Goal: Transaction & Acquisition: Obtain resource

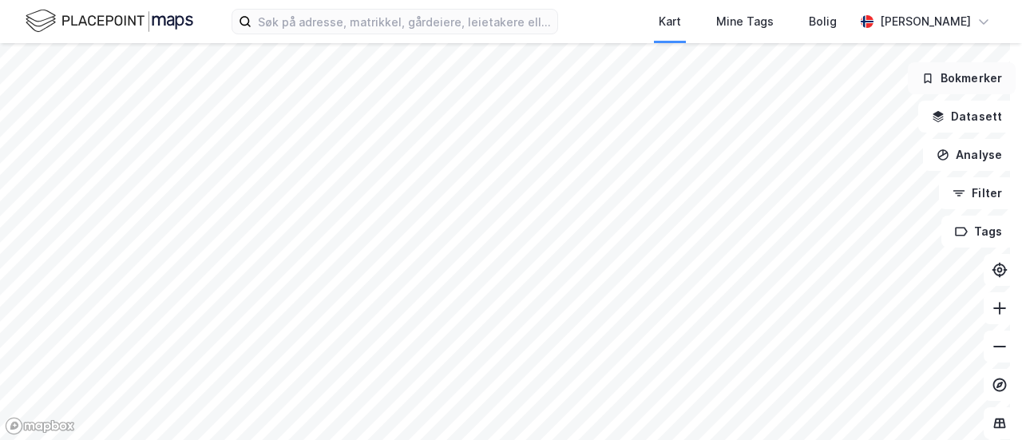
click at [959, 77] on button "Bokmerker" at bounding box center [962, 78] width 108 height 32
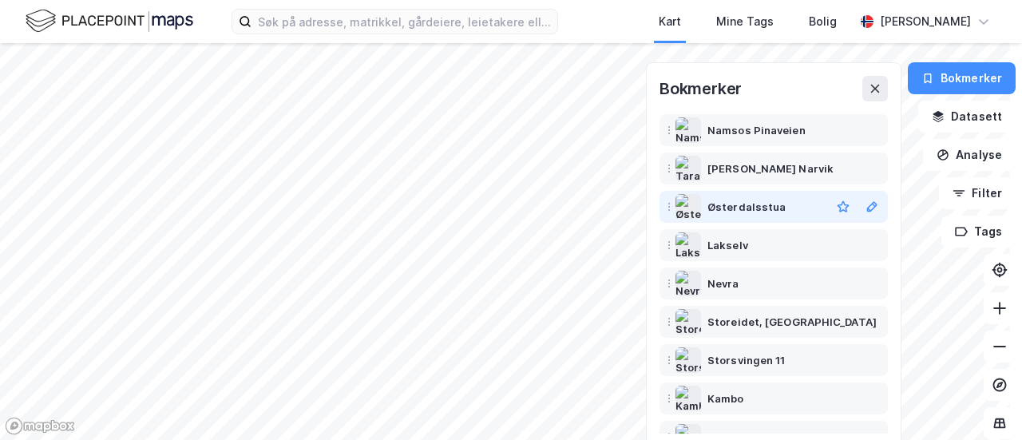
click at [718, 207] on div "Østerdalsstua" at bounding box center [746, 206] width 78 height 19
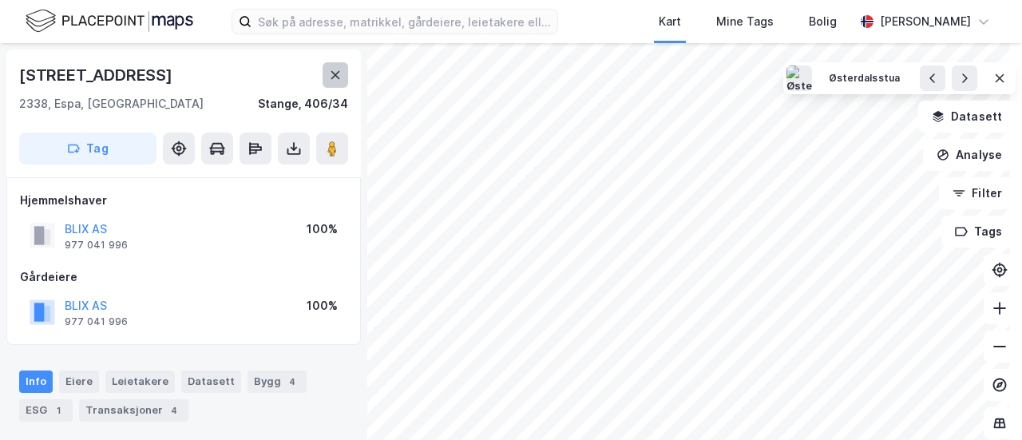
click at [333, 76] on icon at bounding box center [335, 75] width 13 height 13
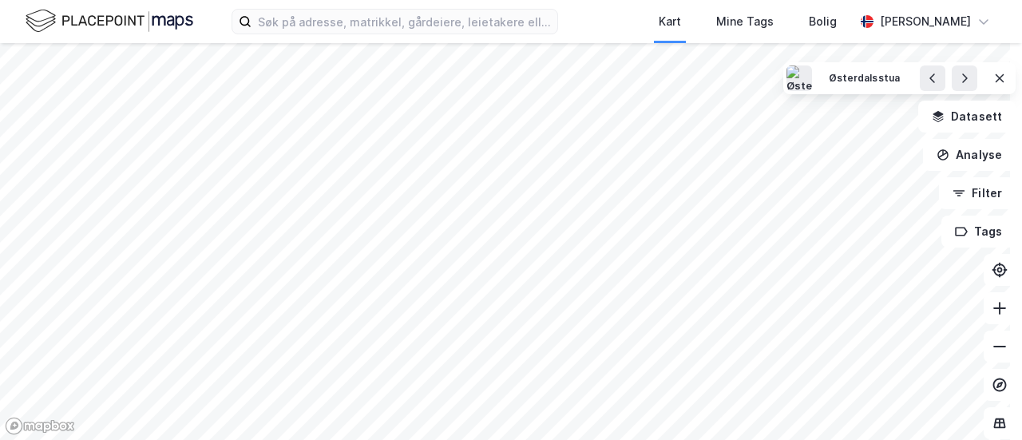
scroll to position [43, 0]
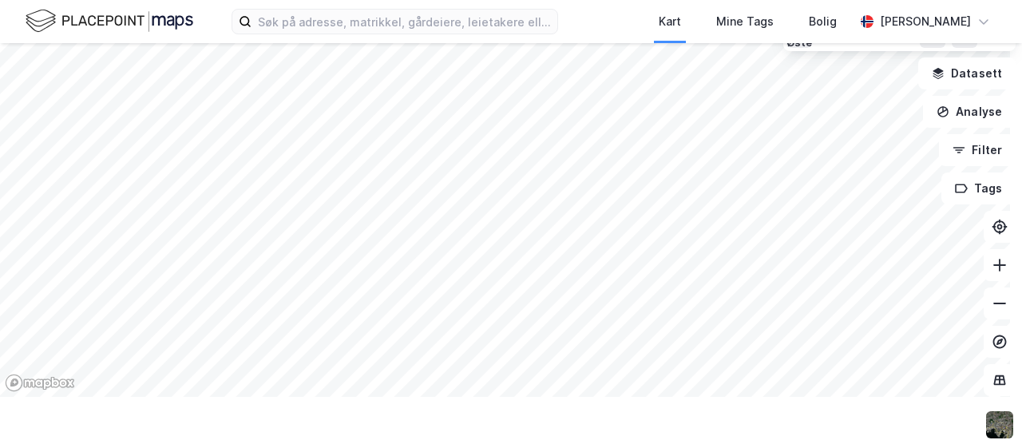
drag, startPoint x: 664, startPoint y: 75, endPoint x: 527, endPoint y: 422, distance: 373.4
click at [527, 422] on div "Kart Mine Tags Bolig Otto K Blix Hulbak Østerdalsstua Datasett Analyse Filter T…" at bounding box center [511, 220] width 1022 height 440
click at [662, 19] on div "Kart" at bounding box center [670, 21] width 22 height 19
click at [665, 19] on div "Kart" at bounding box center [670, 21] width 22 height 19
click at [661, 20] on div "Kart" at bounding box center [670, 21] width 22 height 19
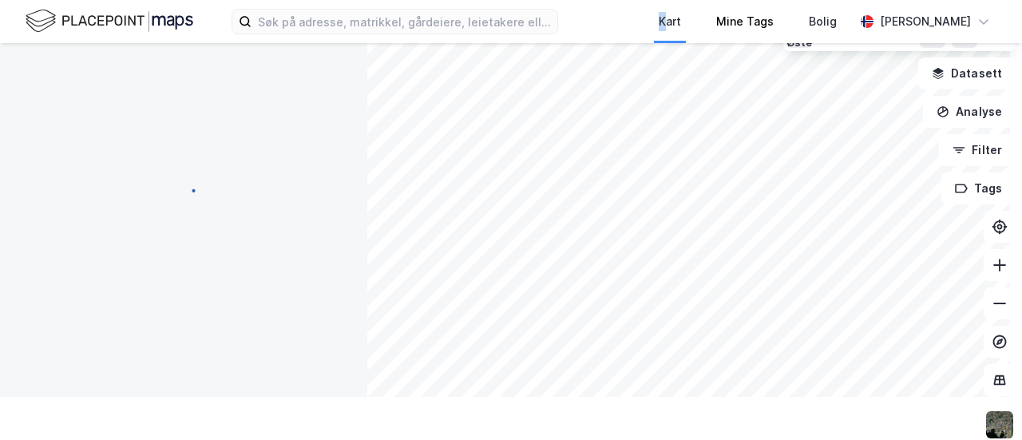
scroll to position [2, 0]
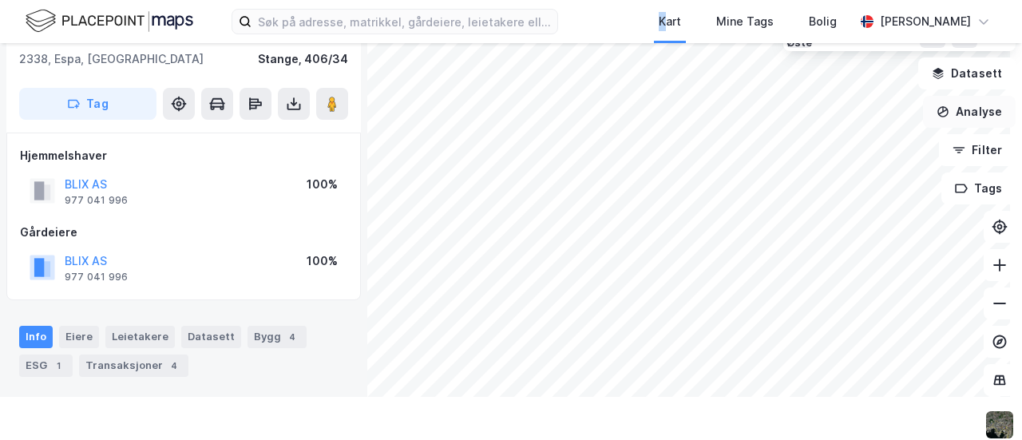
click at [961, 104] on button "Analyse" at bounding box center [969, 112] width 93 height 32
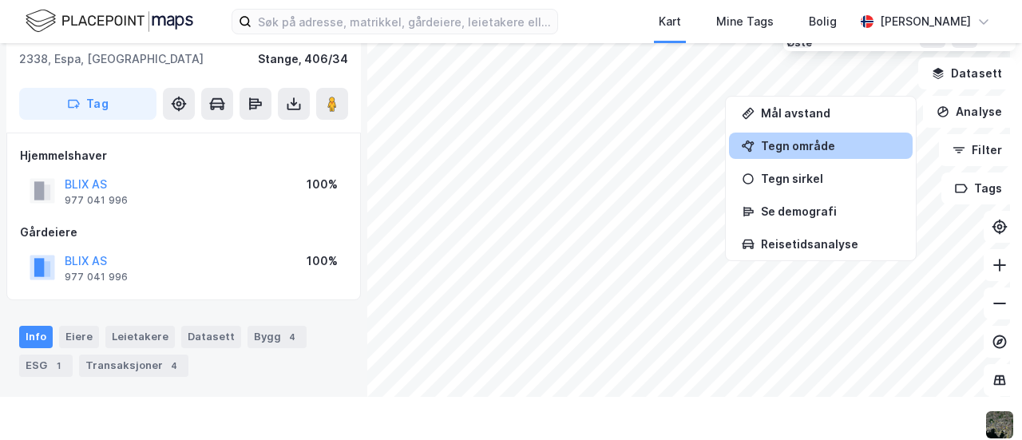
click at [785, 135] on div "Tegn område" at bounding box center [821, 145] width 184 height 26
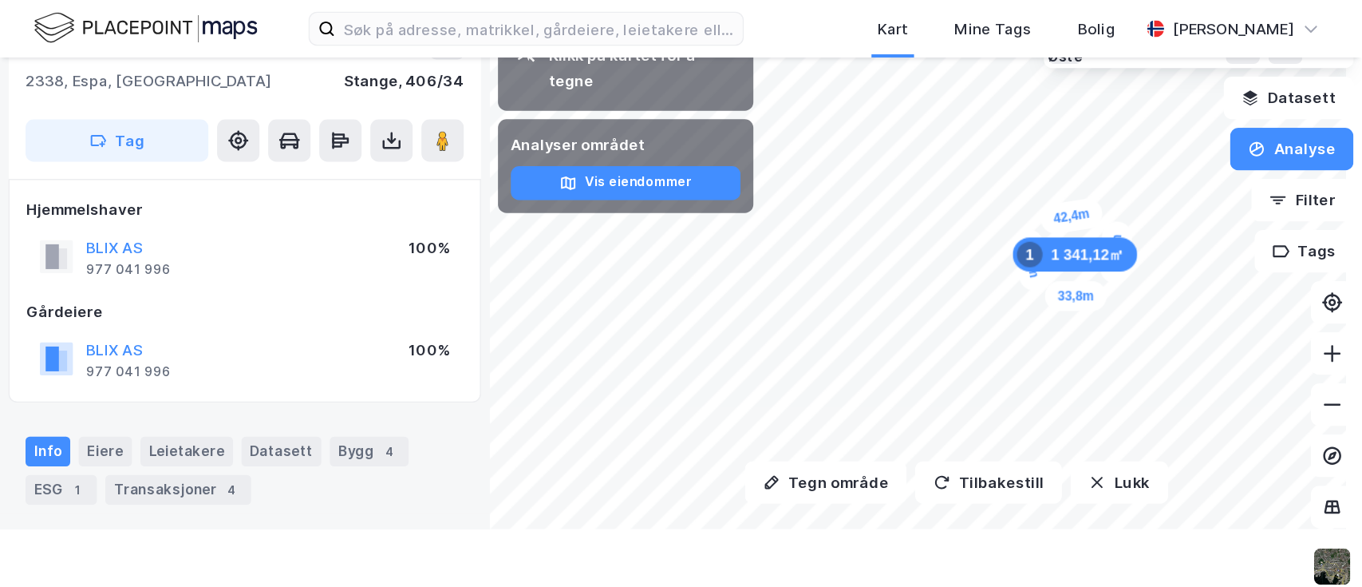
scroll to position [0, 0]
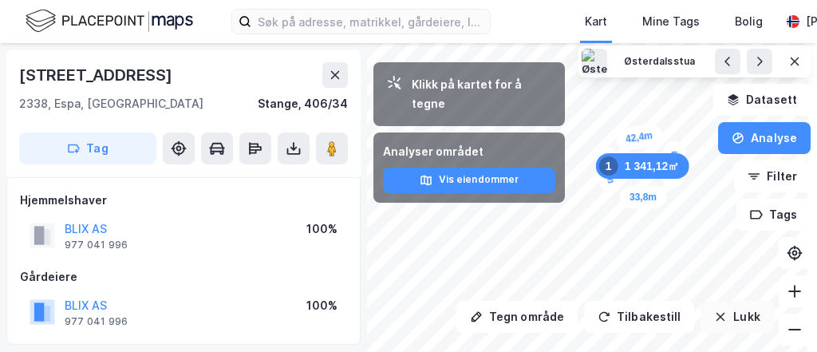
click at [706, 333] on div "Tegn område Tilbakestill Lukk Klikk på kartet for å tegne Analyser området Vis …" at bounding box center [408, 197] width 817 height 309
click at [718, 314] on button "Lukk" at bounding box center [737, 317] width 73 height 32
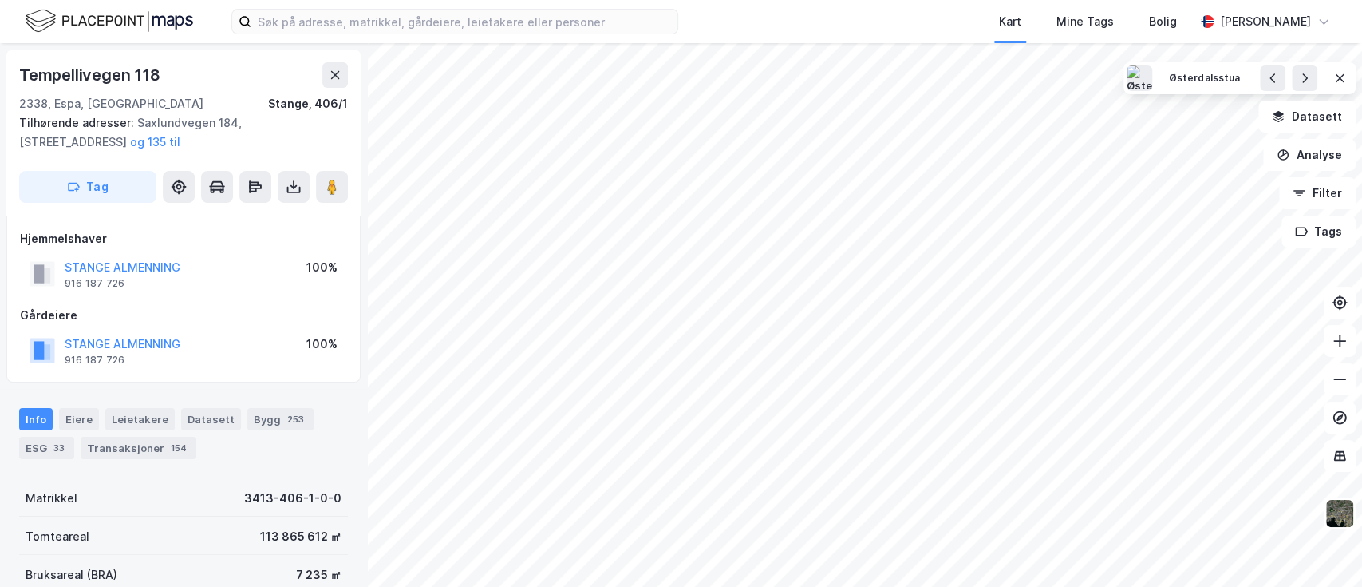
scroll to position [1, 0]
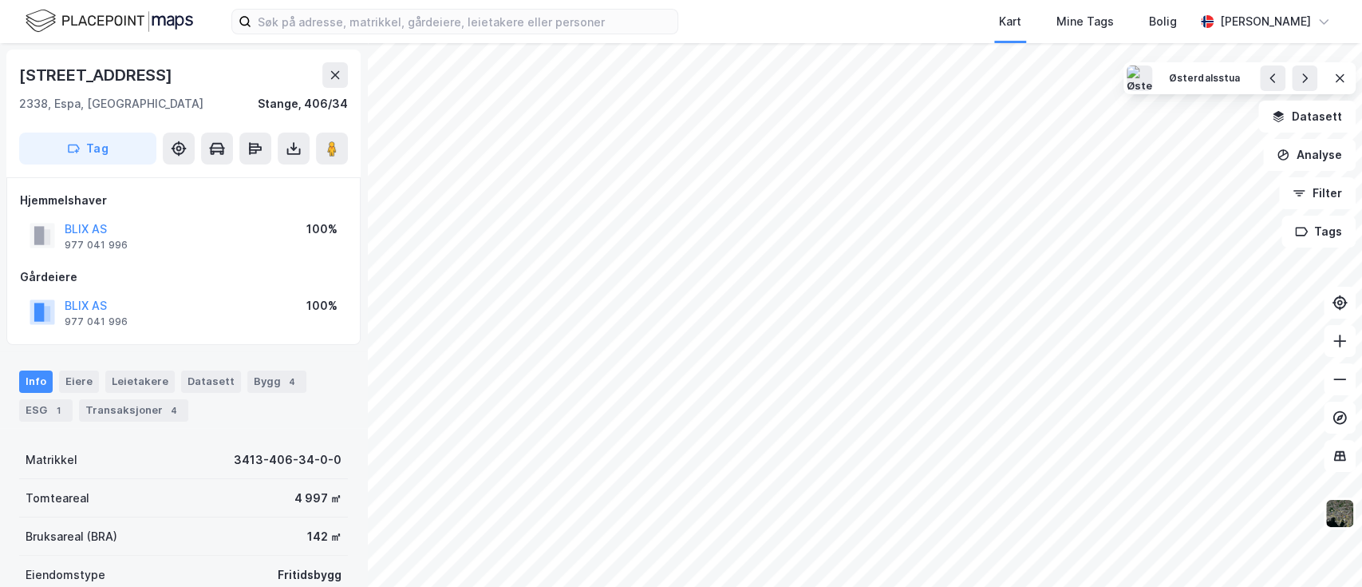
scroll to position [1, 0]
click at [1021, 439] on iframe "Kontrollprogram for chat" at bounding box center [1323, 548] width 80 height 77
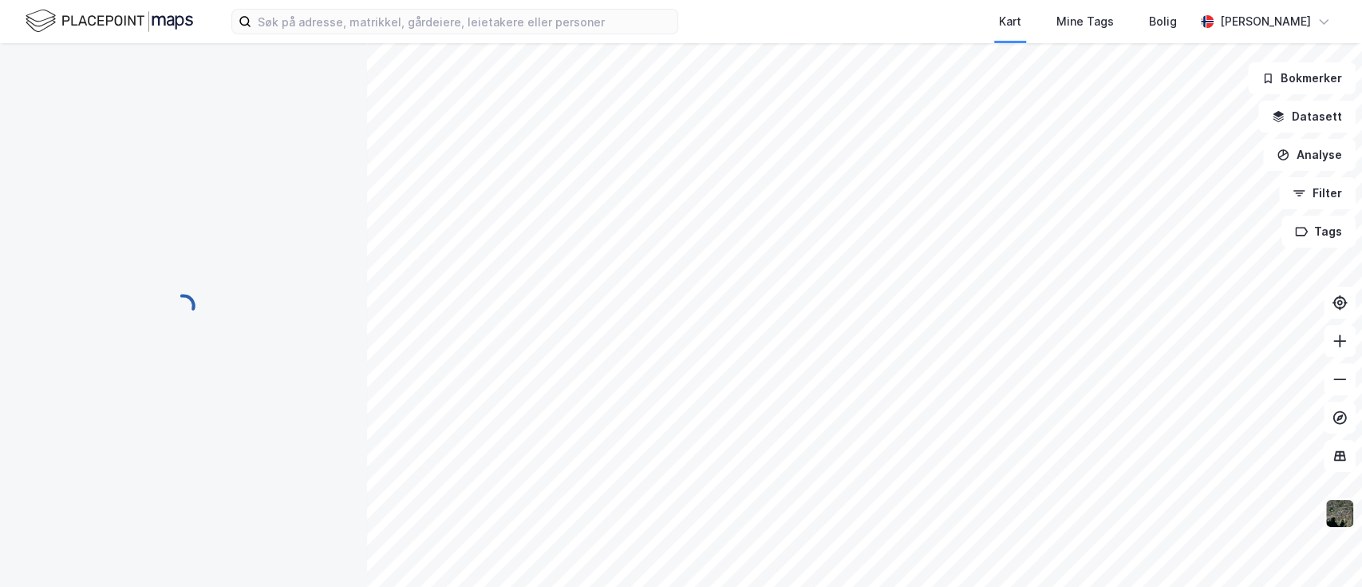
click at [1342, 506] on img at bounding box center [1340, 513] width 30 height 30
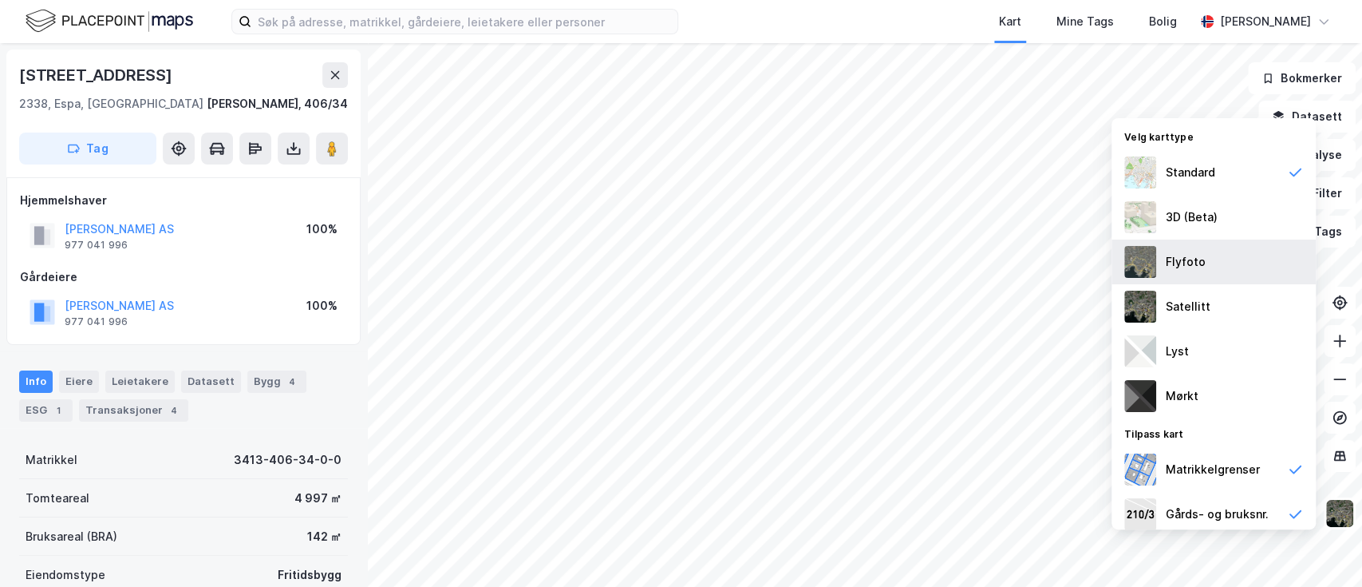
click at [1172, 257] on div "Flyfoto" at bounding box center [1186, 261] width 40 height 19
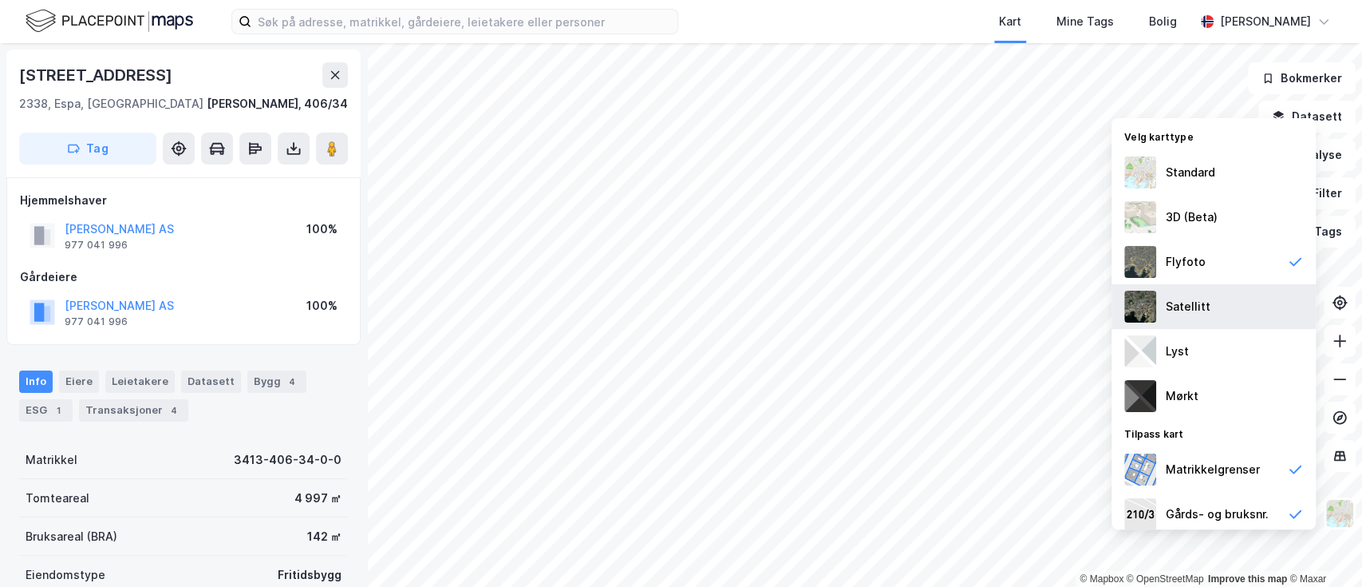
click at [1171, 303] on div "Satellitt" at bounding box center [1188, 306] width 45 height 19
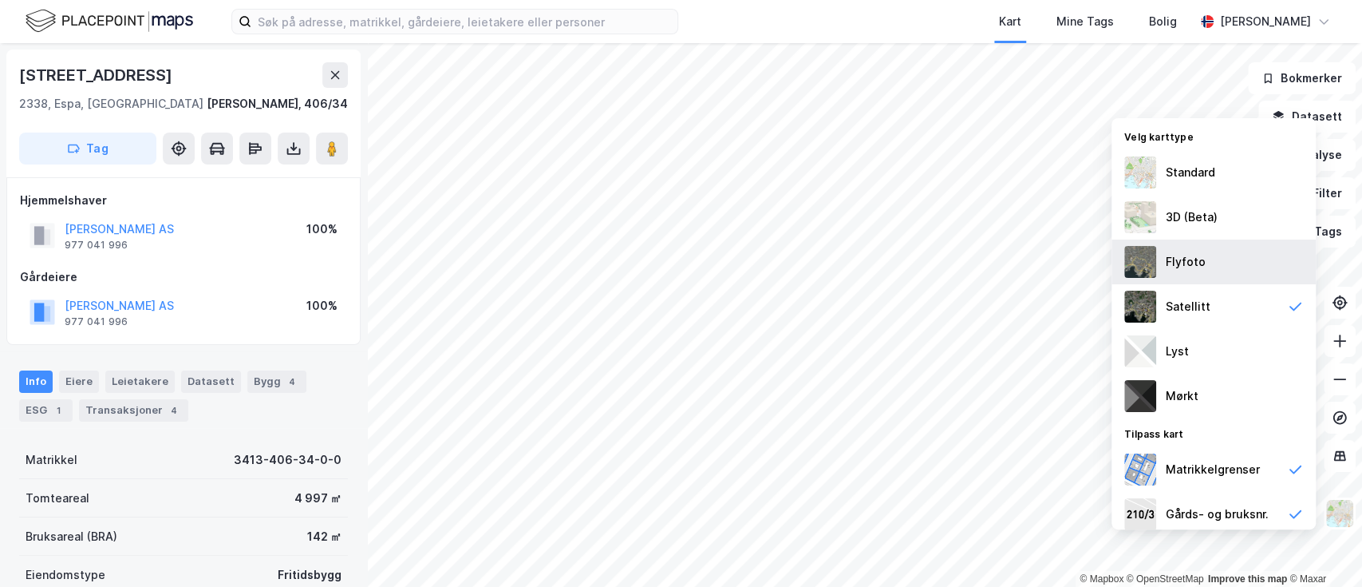
click at [1161, 264] on div "Flyfoto" at bounding box center [1214, 261] width 204 height 45
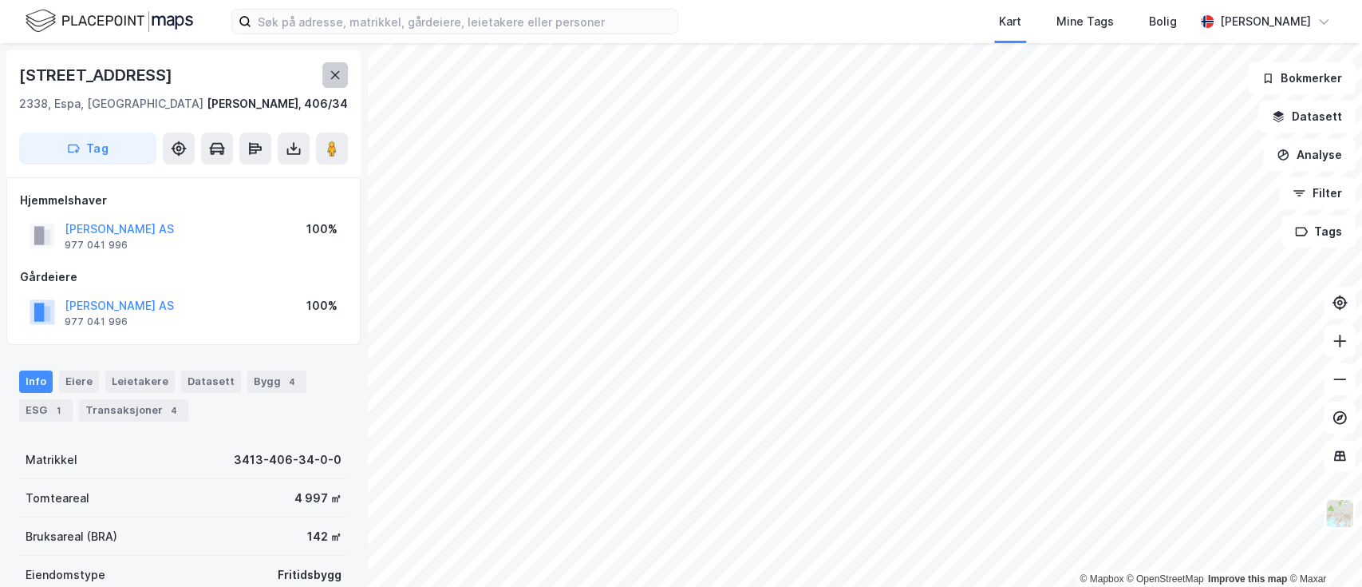
click at [332, 75] on icon at bounding box center [335, 75] width 13 height 13
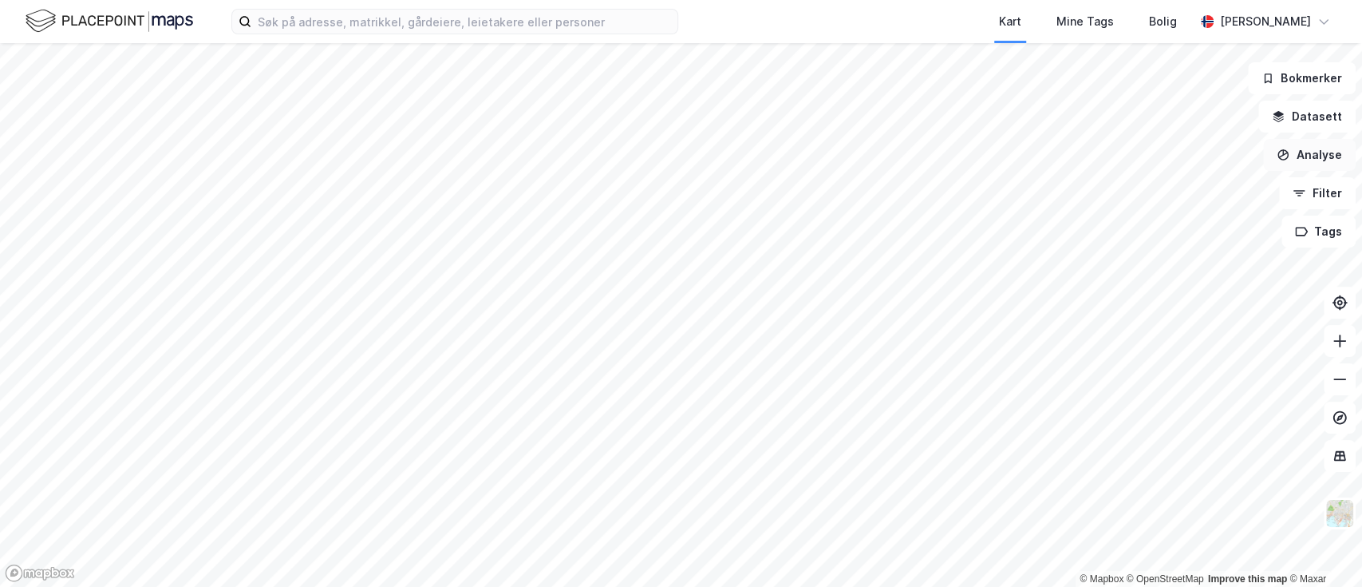
click at [1315, 154] on button "Analyse" at bounding box center [1310, 155] width 93 height 32
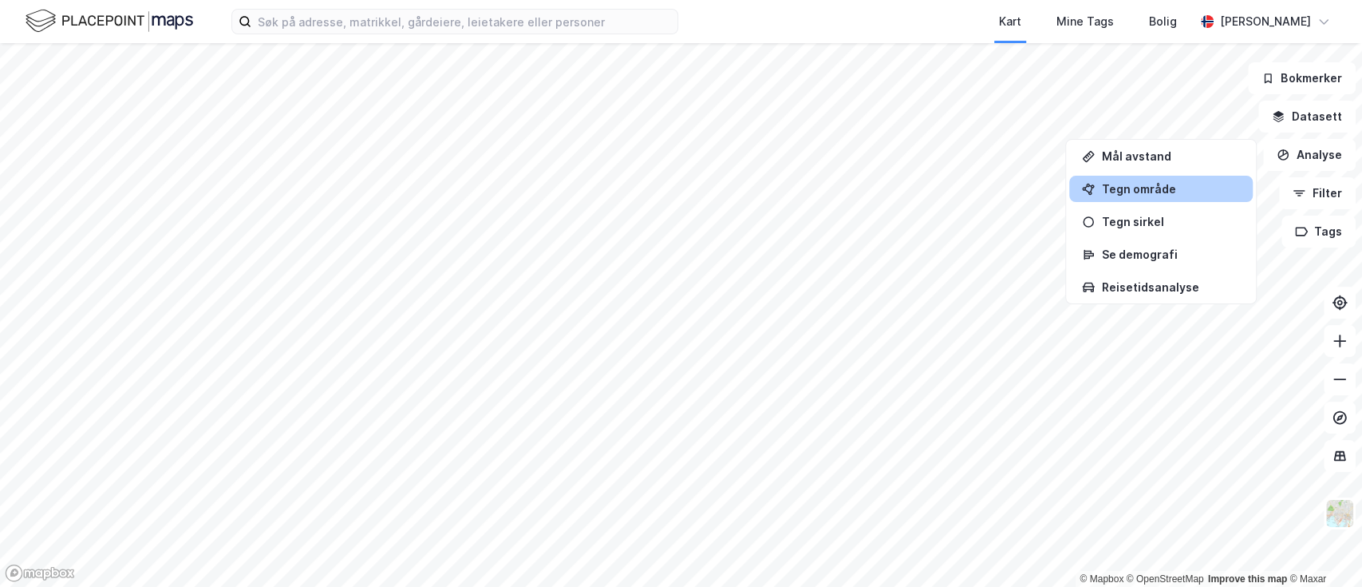
click at [1149, 184] on div "Tegn område" at bounding box center [1170, 189] width 139 height 14
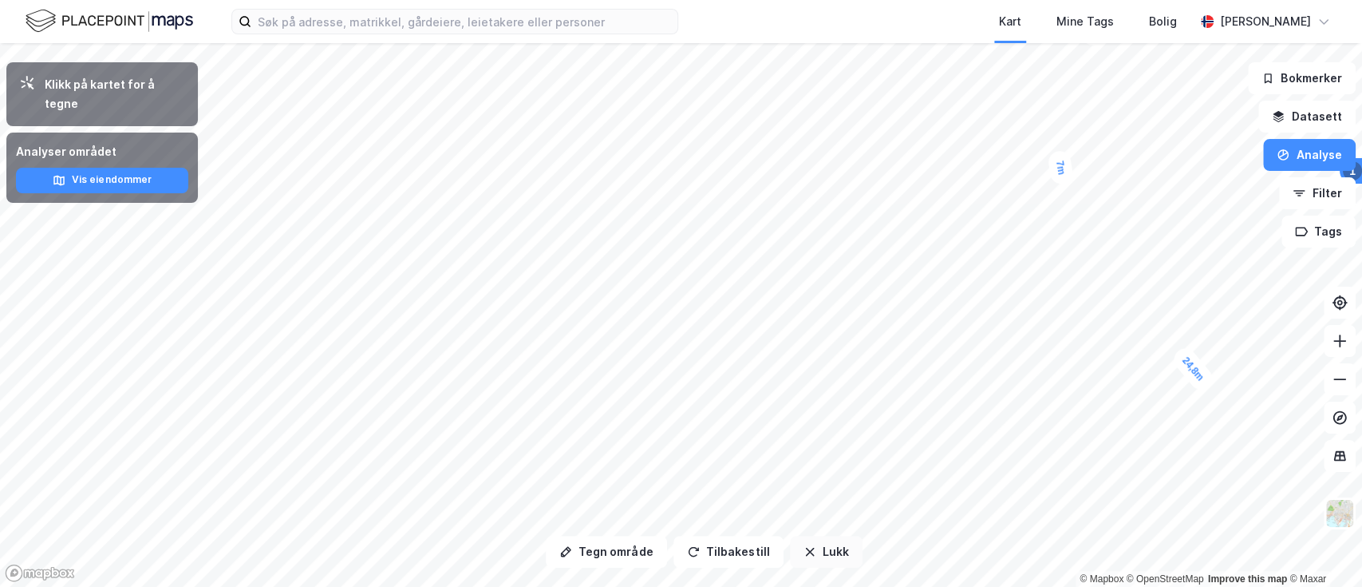
click at [829, 551] on button "Lukk" at bounding box center [826, 552] width 73 height 32
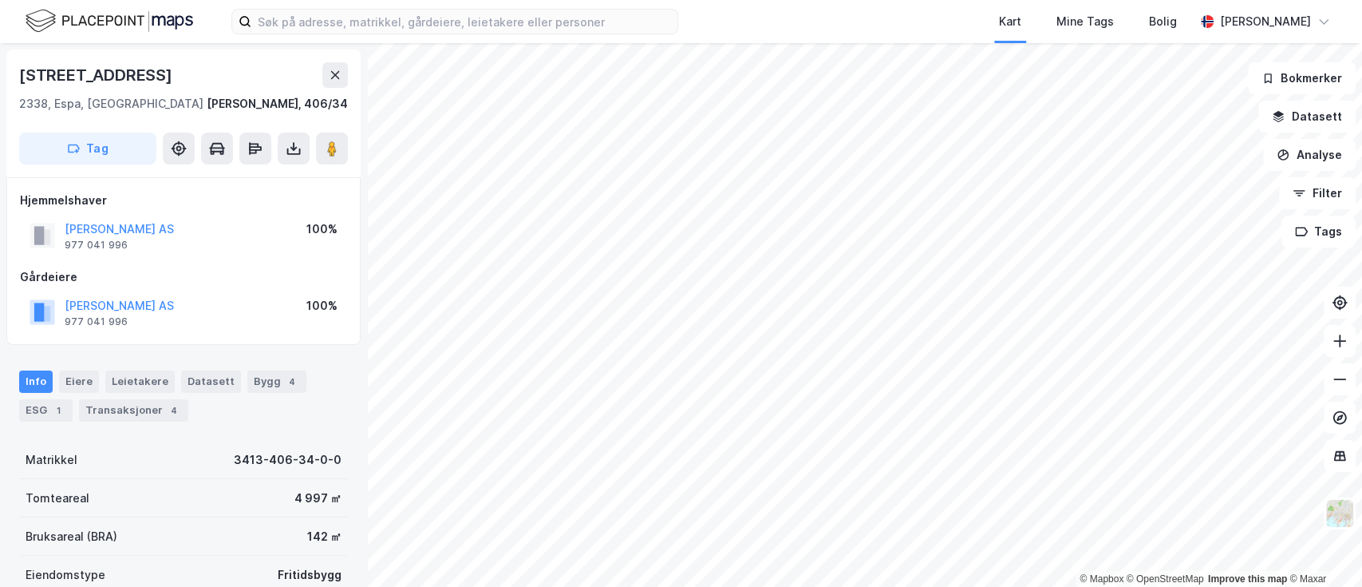
click at [267, 91] on div "[STREET_ADDRESS][PERSON_NAME]" at bounding box center [183, 87] width 329 height 51
click at [290, 144] on icon at bounding box center [294, 148] width 16 height 16
click at [223, 206] on div "Last ned matrikkelrapport" at bounding box center [234, 206] width 132 height 13
